Goal: Task Accomplishment & Management: Complete application form

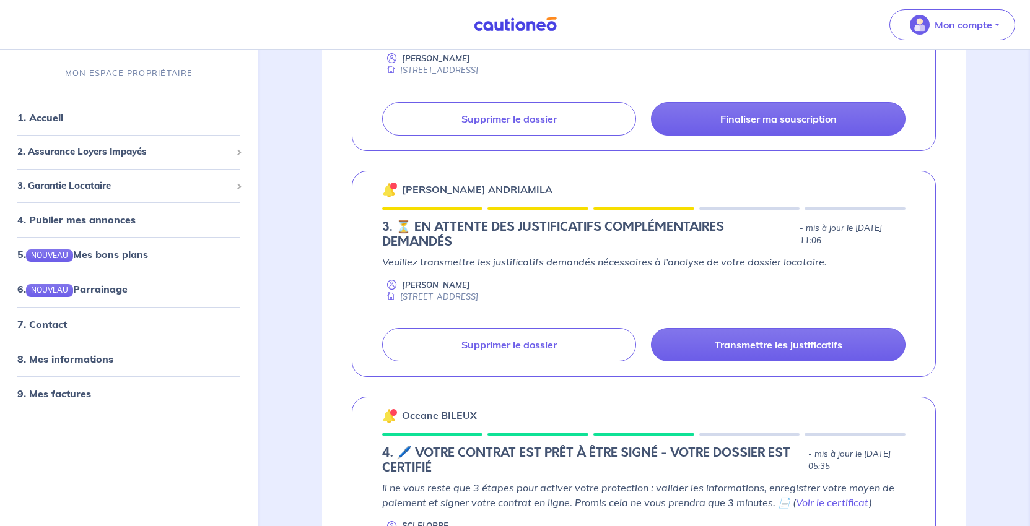
scroll to position [557, 0]
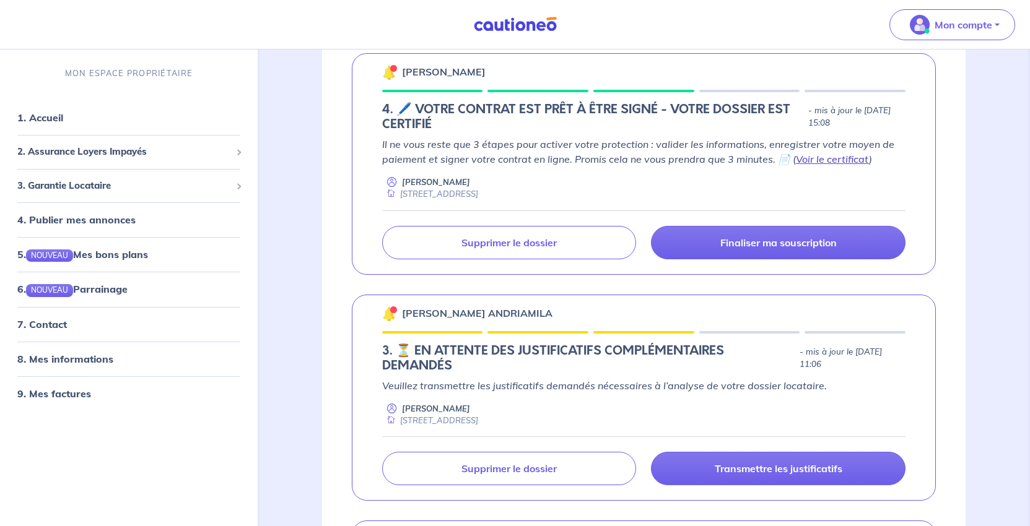
click at [796, 165] on link "Voir le certificat" at bounding box center [832, 159] width 73 height 12
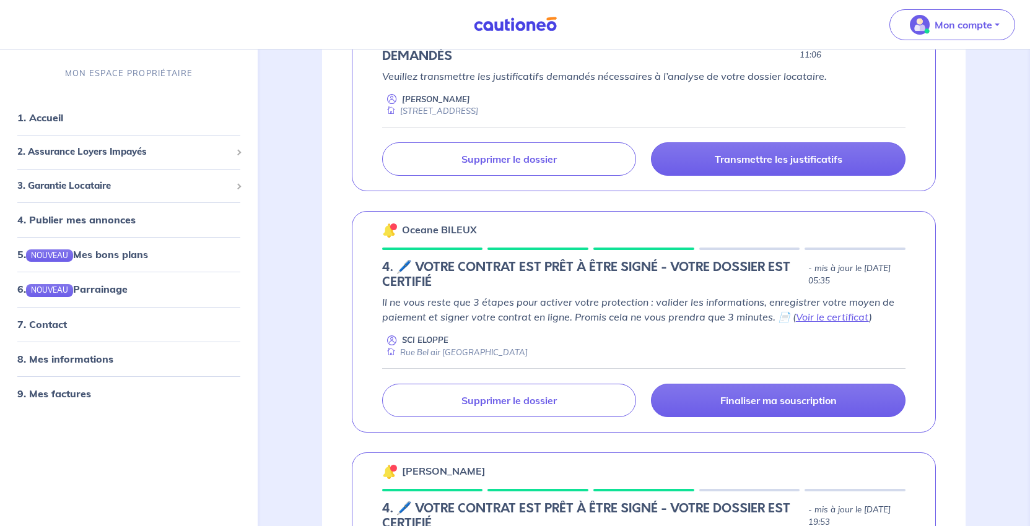
scroll to position [929, 0]
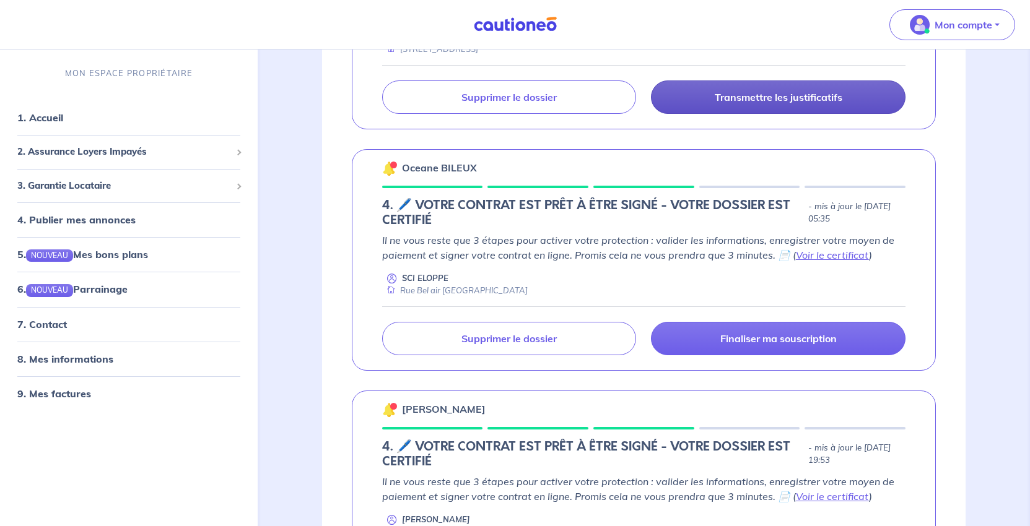
click at [800, 103] on p "Transmettre les justificatifs" at bounding box center [779, 97] width 128 height 12
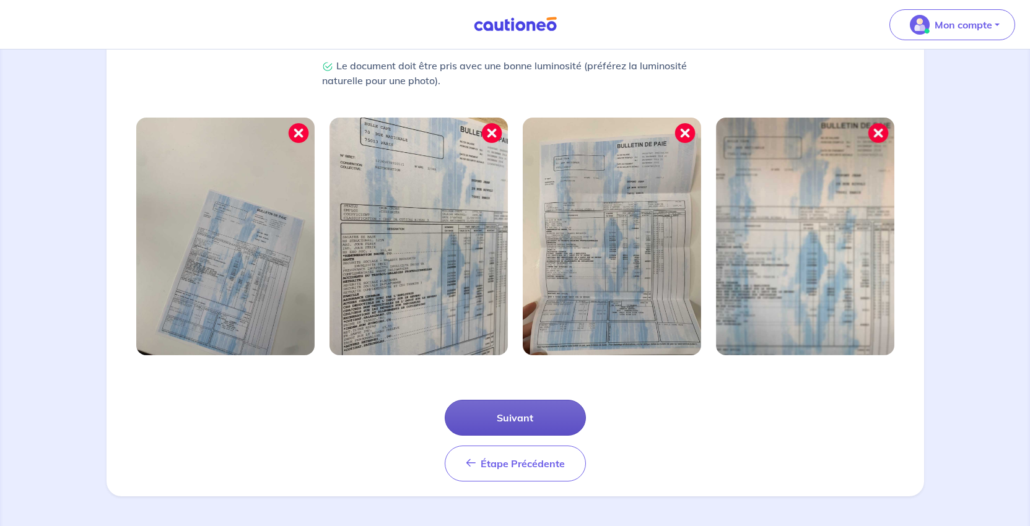
click at [491, 400] on button "Suivant" at bounding box center [515, 418] width 141 height 36
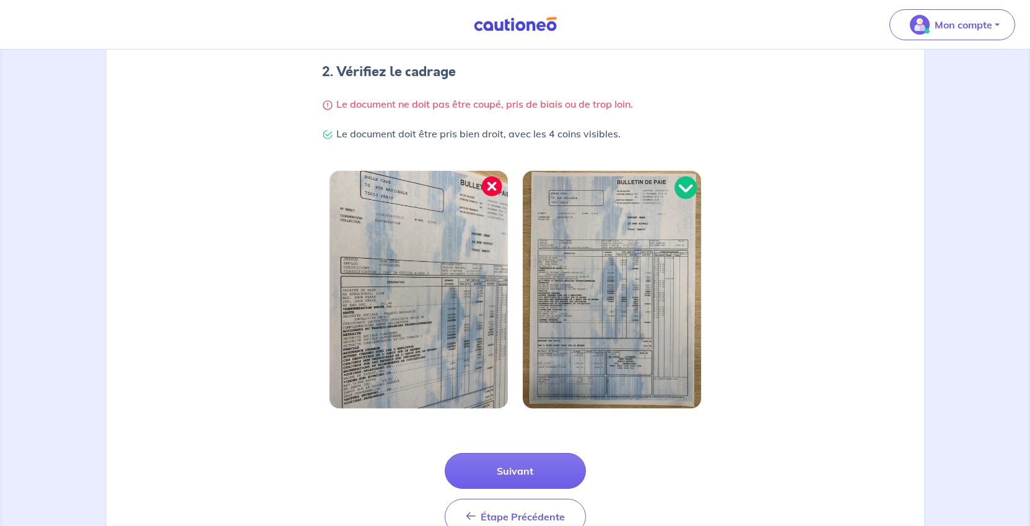
scroll to position [441, 0]
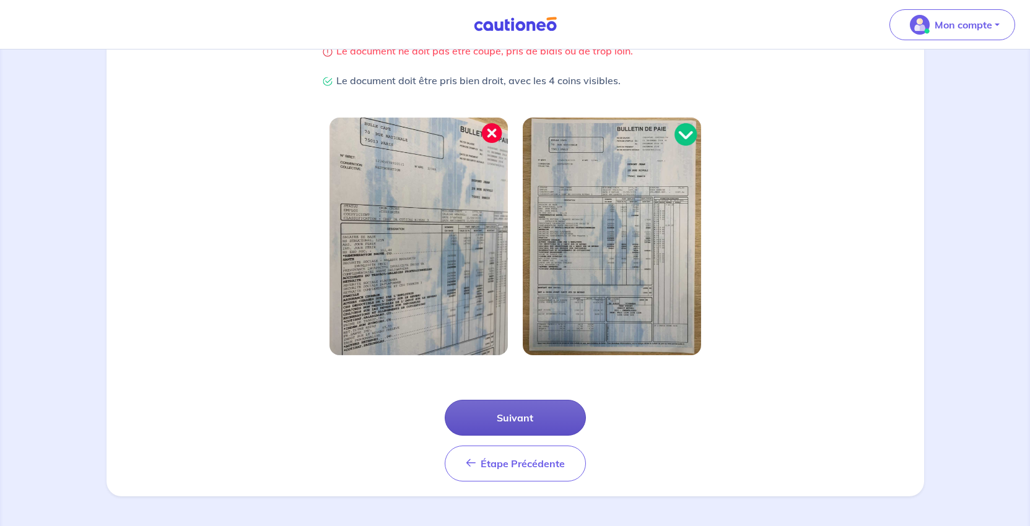
click at [531, 400] on button "Suivant" at bounding box center [515, 418] width 141 height 36
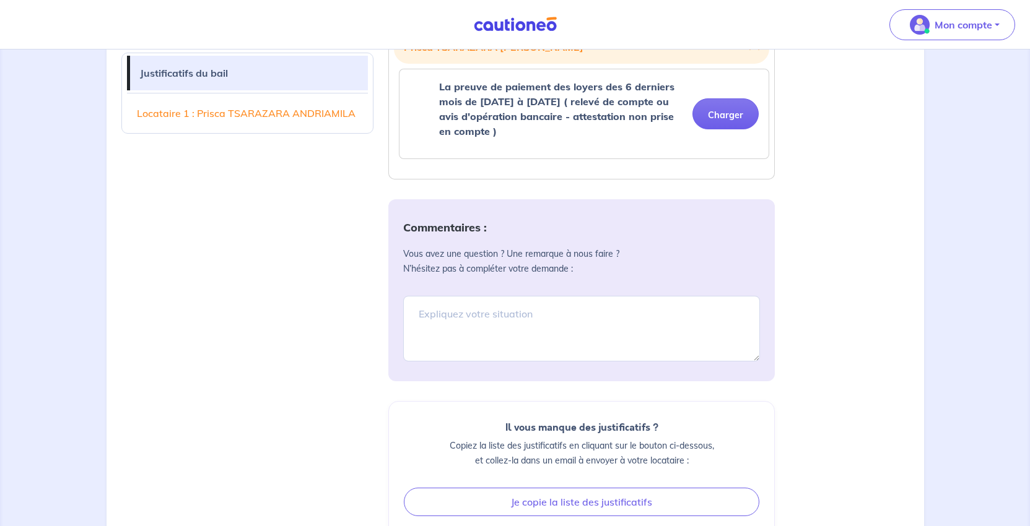
scroll to position [433, 0]
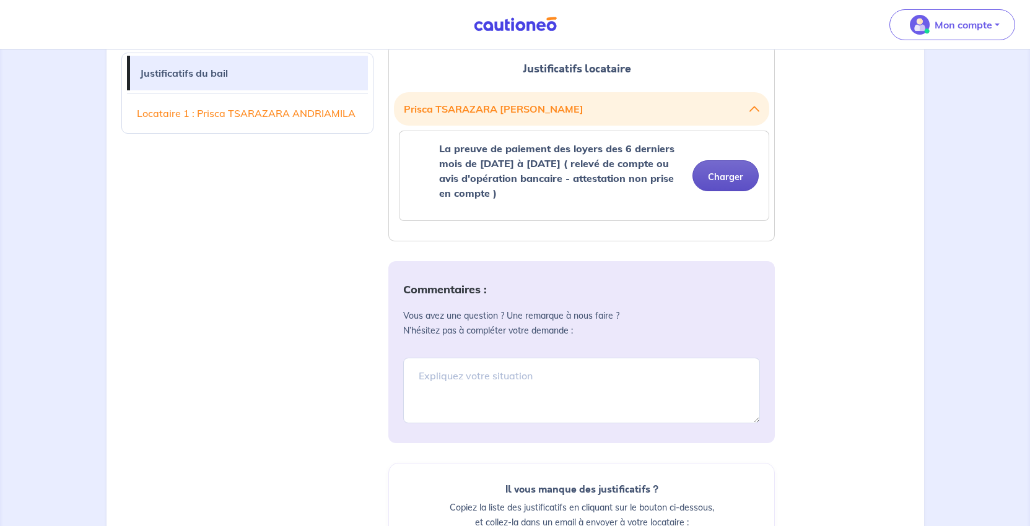
click at [713, 191] on button "Charger" at bounding box center [725, 175] width 66 height 31
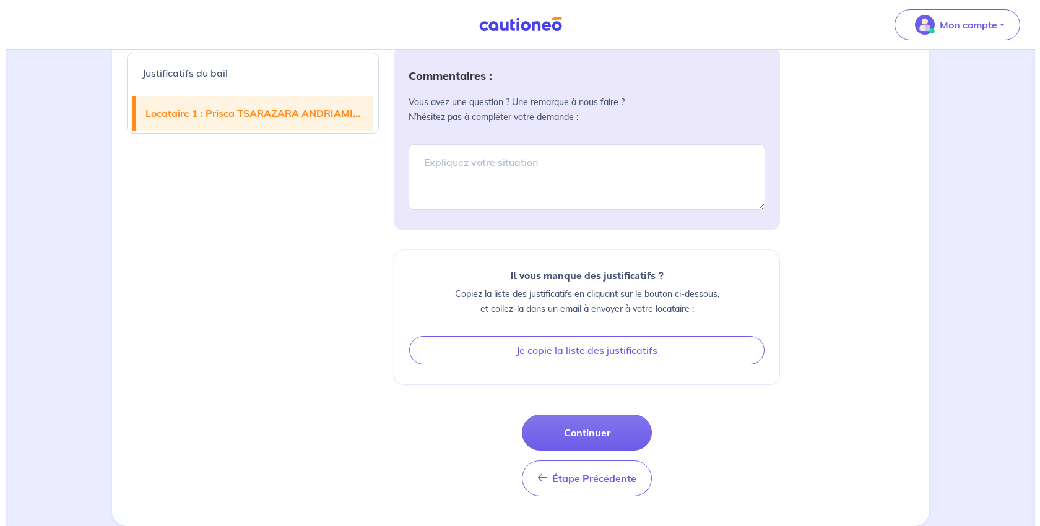
scroll to position [1034, 0]
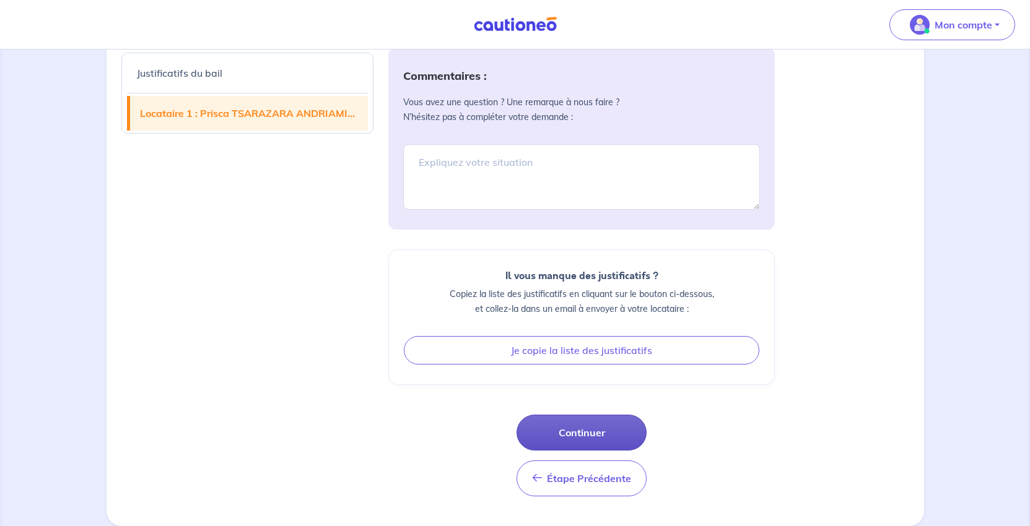
click at [599, 420] on button "Continuer" at bounding box center [581, 433] width 130 height 36
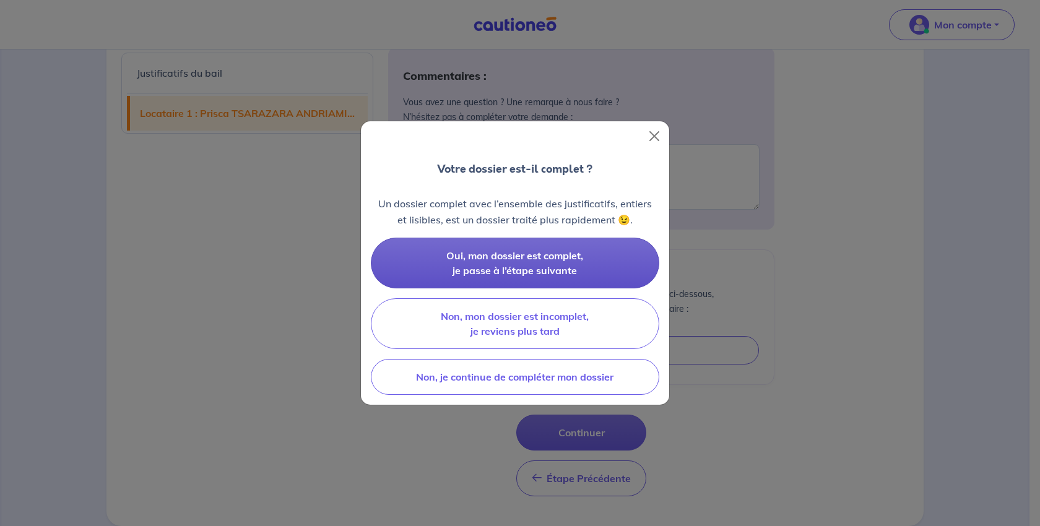
click at [524, 277] on span "Oui, mon dossier est complet, je passe à l’étape suivante" at bounding box center [514, 263] width 137 height 27
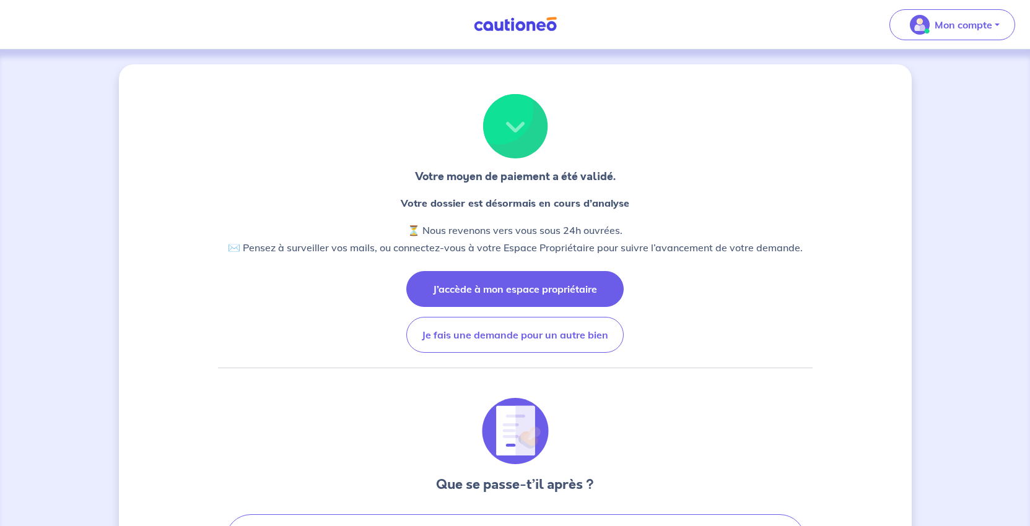
click at [552, 307] on button "J’accède à mon espace propriétaire" at bounding box center [514, 289] width 217 height 36
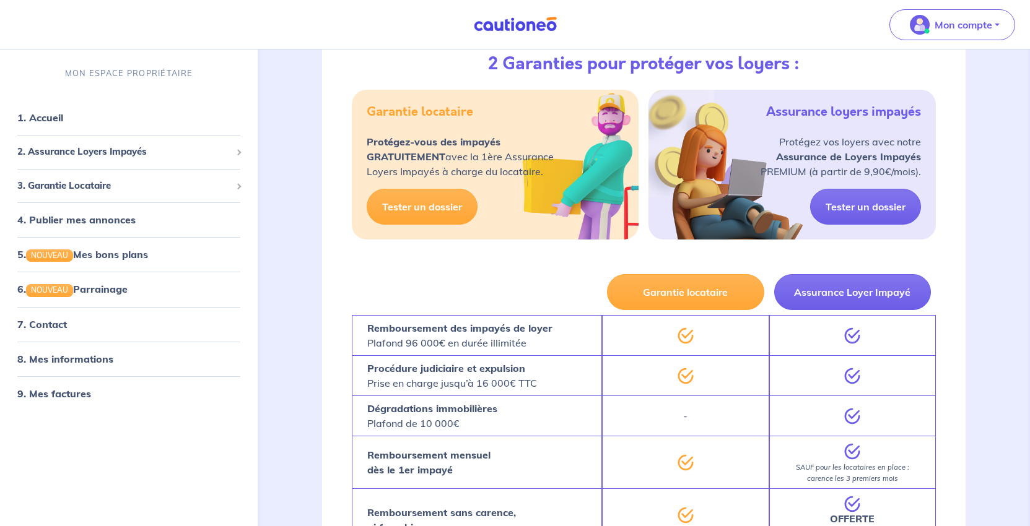
scroll to position [1982, 0]
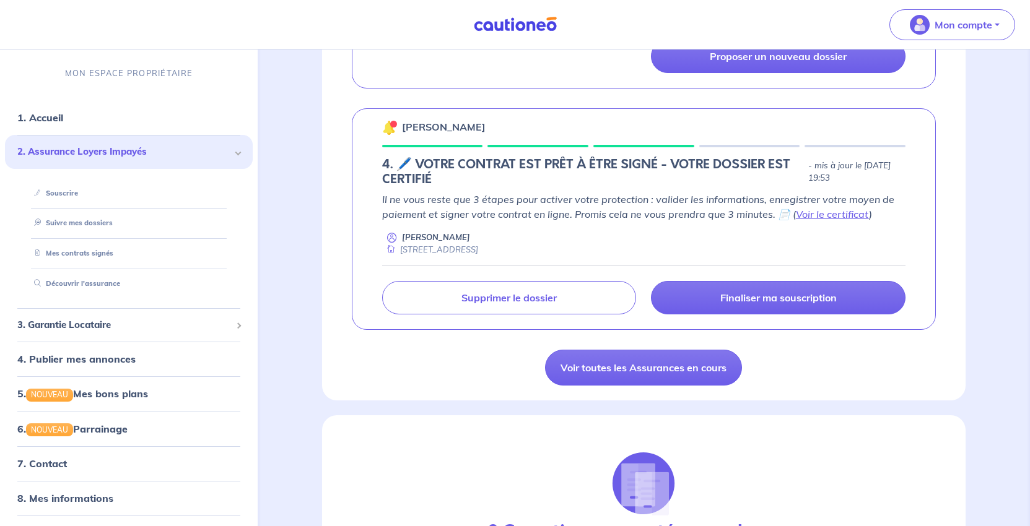
scroll to position [1610, 0]
